Goal: Information Seeking & Learning: Learn about a topic

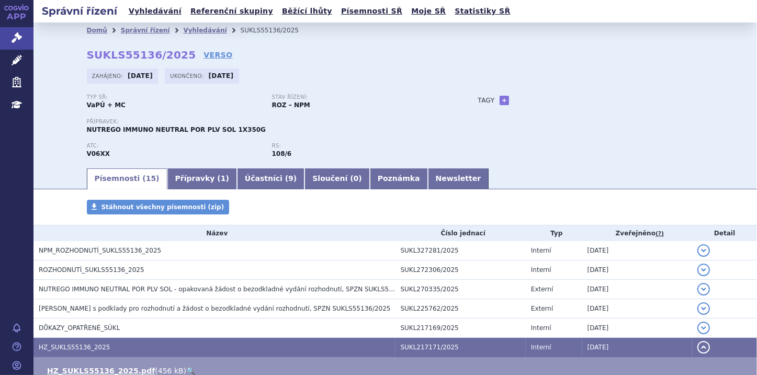
scroll to position [126, 0]
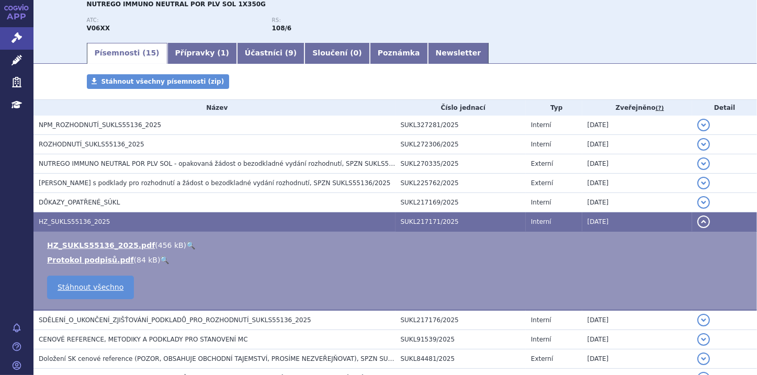
click at [700, 220] on button "detail" at bounding box center [703, 221] width 13 height 13
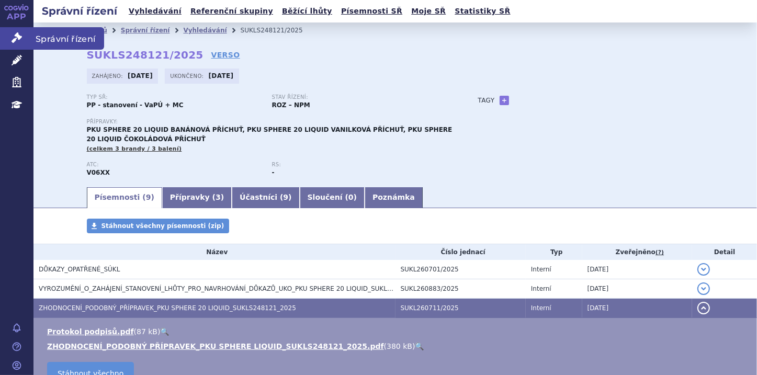
click at [18, 39] on icon at bounding box center [17, 37] width 10 height 10
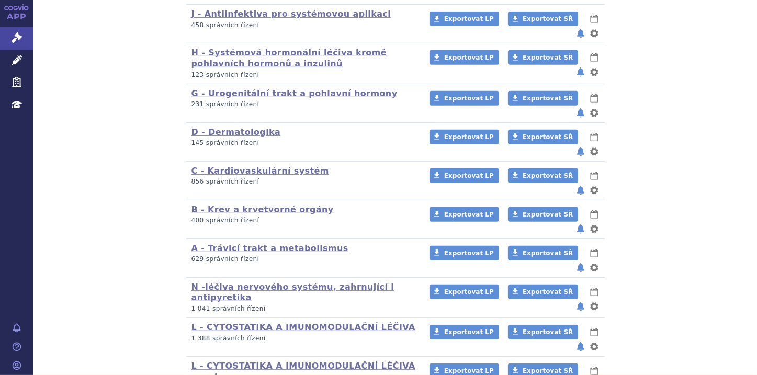
scroll to position [669, 0]
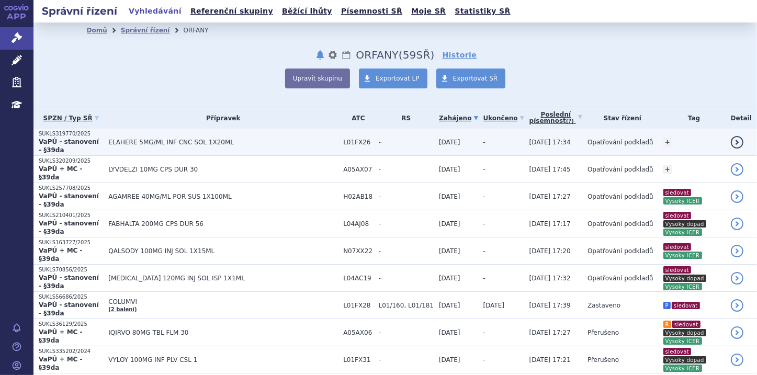
click at [146, 142] on span "ELAHERE 5MG/ML INF CNC SOL 1X20ML" at bounding box center [223, 142] width 230 height 7
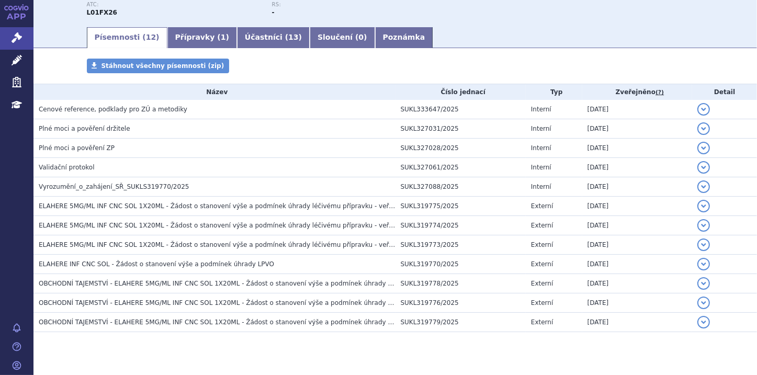
scroll to position [161, 0]
